Goal: Information Seeking & Learning: Learn about a topic

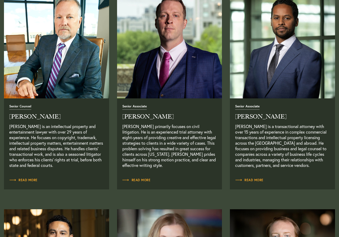
scroll to position [594, 0]
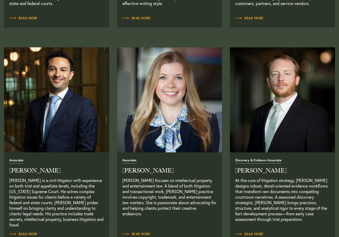
click at [57, 91] on img "Read Full Bio" at bounding box center [56, 100] width 110 height 110
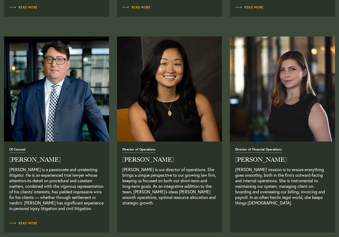
scroll to position [837, 0]
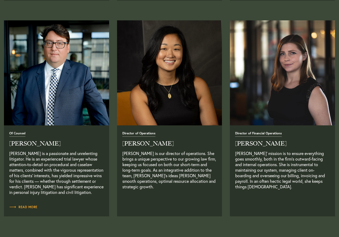
click at [249, 151] on div "Director of Financial Operations Tesla Brooks Tesla Brooks' mission is to ensur…" at bounding box center [282, 170] width 105 height 91
click at [259, 136] on span "Director of Financial Operations" at bounding box center [258, 134] width 47 height 5
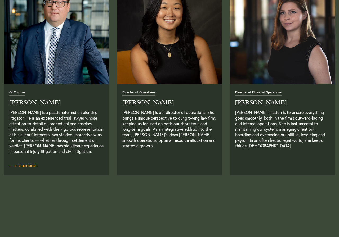
scroll to position [945, 0]
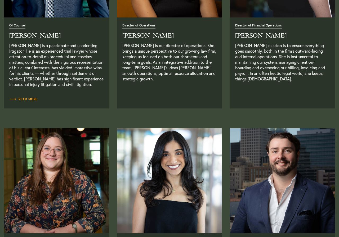
click at [273, 69] on p "Tesla Brooks' mission is to ensure everything goes smoothly, both in the firm's…" at bounding box center [282, 68] width 95 height 50
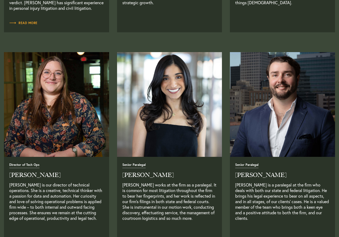
scroll to position [1053, 0]
